Goal: Check status: Check status

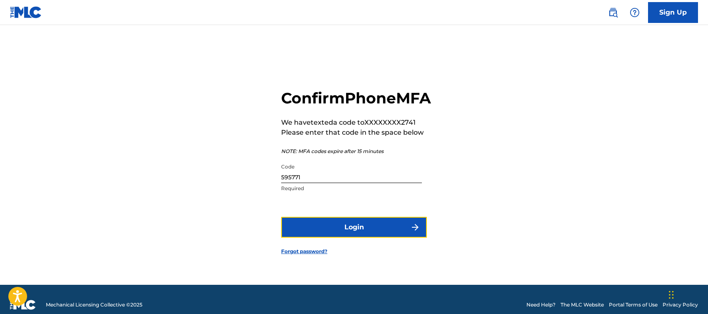
click at [324, 241] on form "Confirm Phone MFA We have texted a code to XXXXXXXX2741 Please enter that code …" at bounding box center [354, 165] width 146 height 239
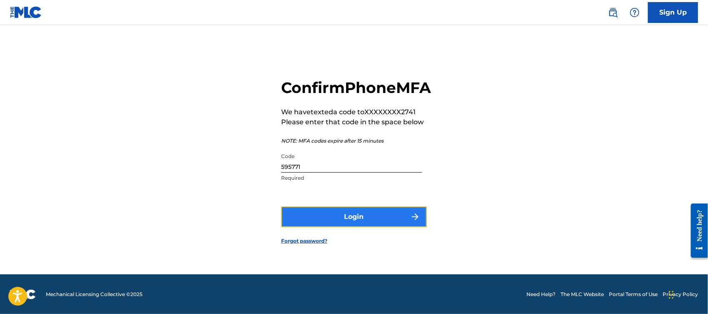
click at [316, 222] on button "Login" at bounding box center [354, 216] width 146 height 21
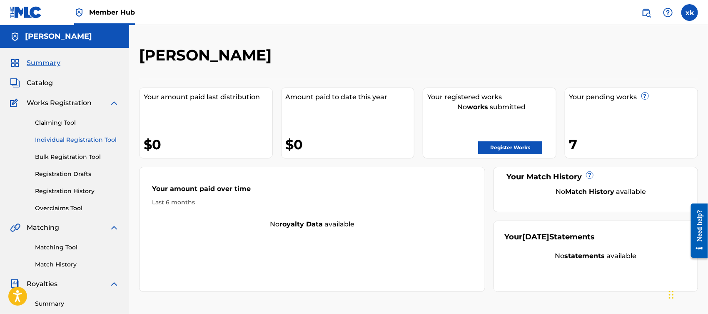
click at [72, 138] on link "Individual Registration Tool" at bounding box center [77, 139] width 84 height 9
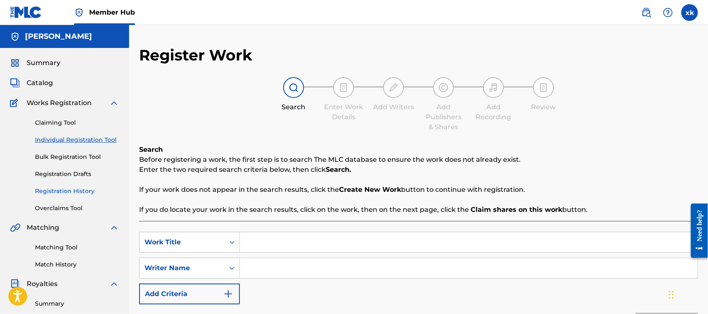
click at [79, 189] on link "Registration History" at bounding box center [77, 191] width 84 height 9
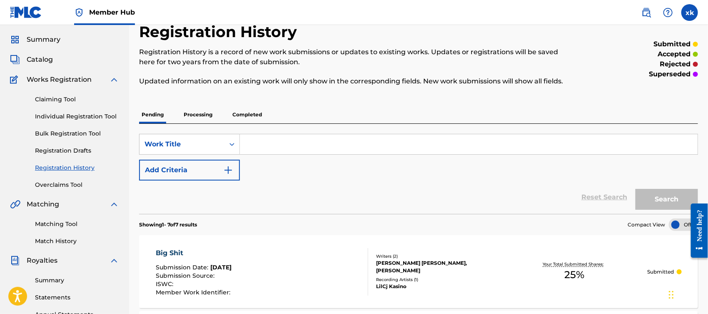
scroll to position [19, 0]
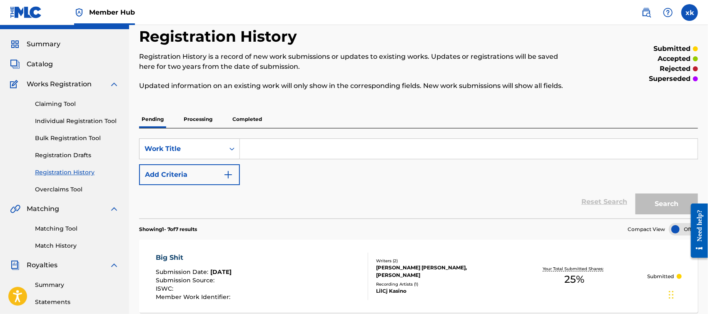
click at [202, 120] on p "Processing" at bounding box center [198, 118] width 34 height 17
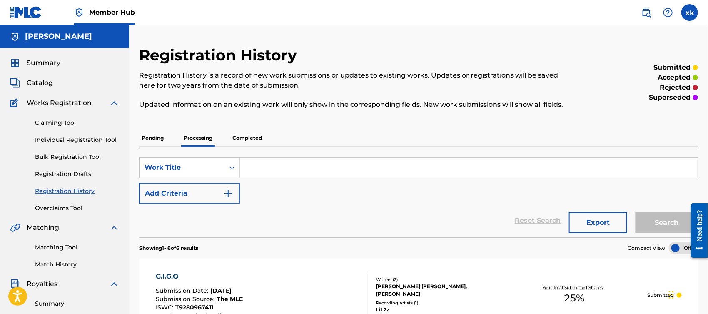
click at [249, 136] on p "Completed" at bounding box center [247, 137] width 35 height 17
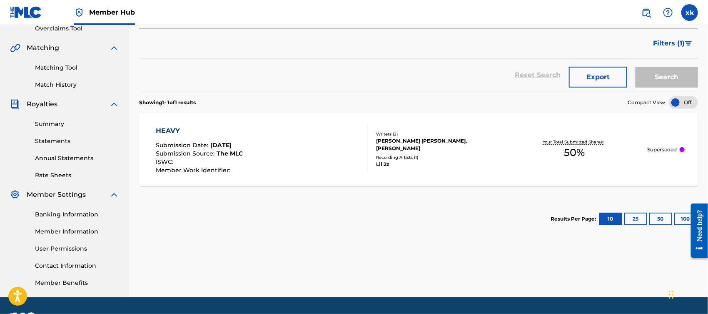
scroll to position [181, 0]
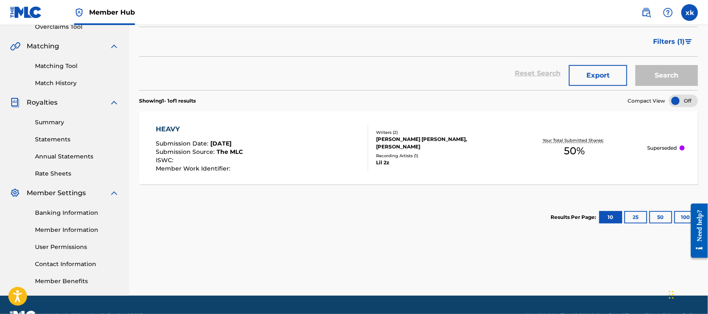
click at [676, 146] on p "Superseded" at bounding box center [662, 147] width 30 height 7
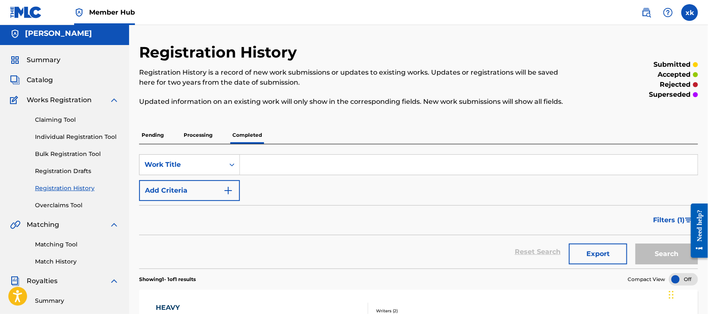
scroll to position [2, 0]
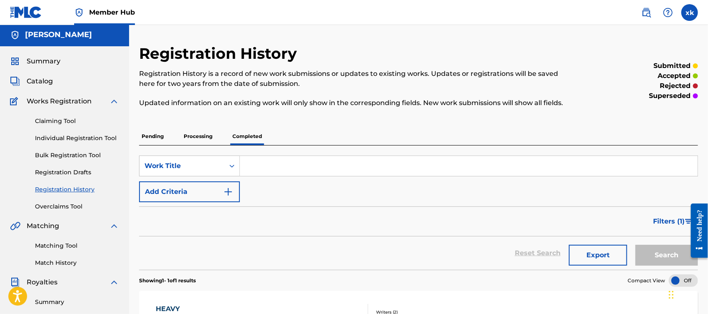
click at [66, 188] on link "Registration History" at bounding box center [77, 189] width 84 height 9
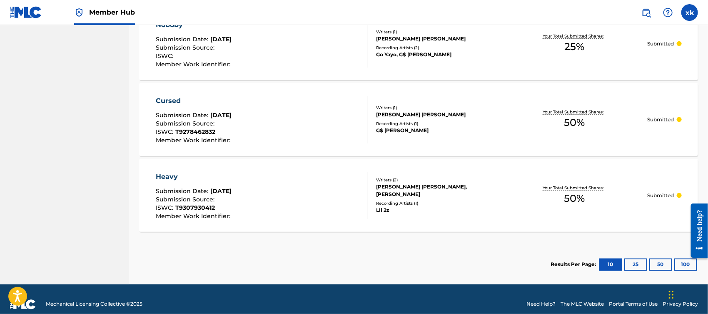
scroll to position [555, 0]
drag, startPoint x: 710, startPoint y: 57, endPoint x: 23, endPoint y: 58, distance: 687.0
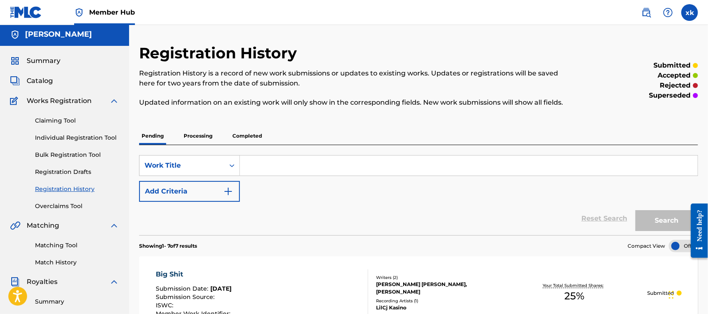
scroll to position [0, 0]
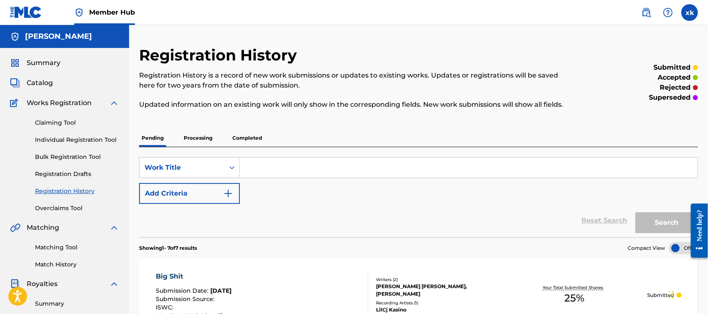
click at [252, 140] on p "Completed" at bounding box center [247, 137] width 35 height 17
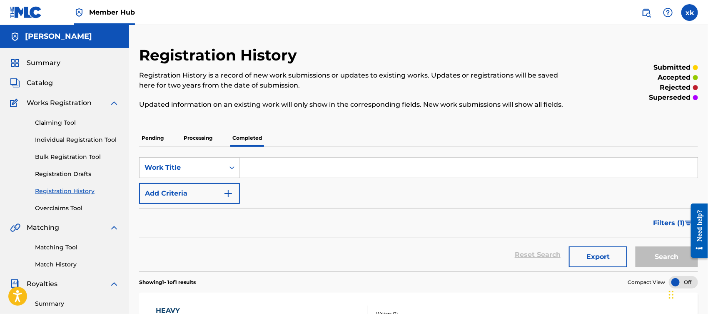
click at [152, 139] on p "Pending" at bounding box center [152, 137] width 27 height 17
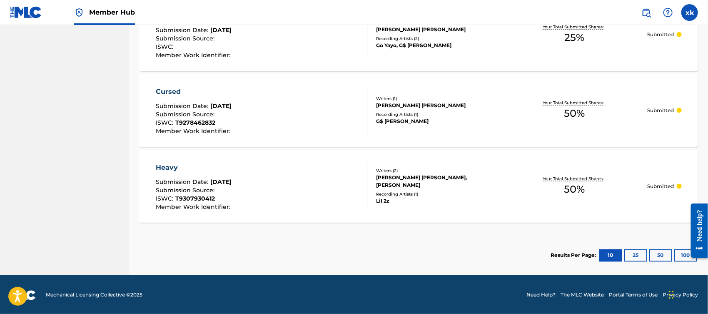
scroll to position [564, 0]
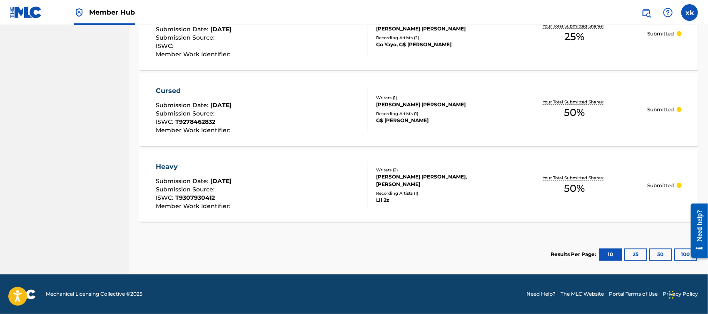
click at [674, 186] on p "Submitted" at bounding box center [660, 185] width 27 height 7
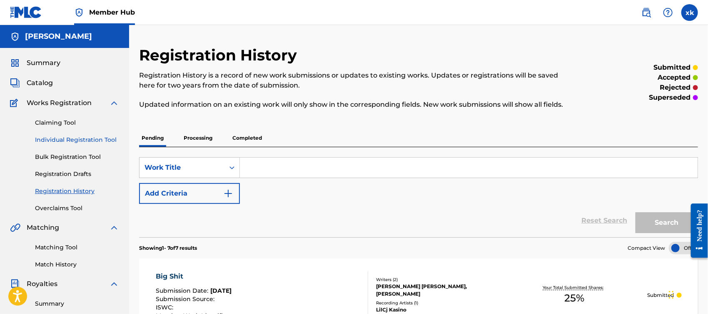
click at [77, 139] on link "Individual Registration Tool" at bounding box center [77, 139] width 84 height 9
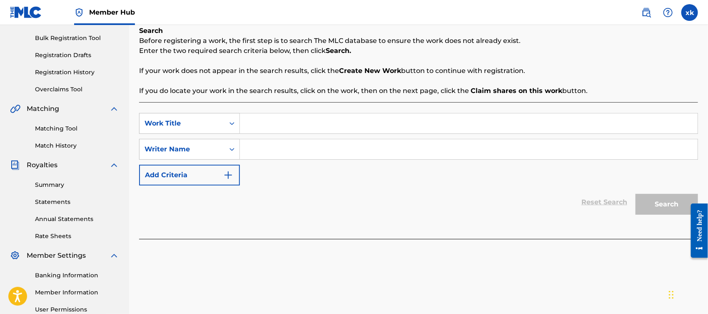
scroll to position [118, 0]
click at [379, 122] on input "Search Form" at bounding box center [469, 124] width 458 height 20
